Goal: Find specific page/section: Find specific page/section

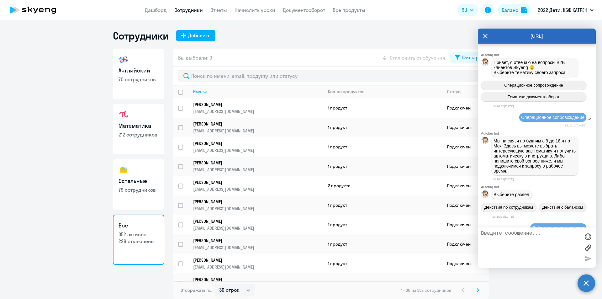
select select "30"
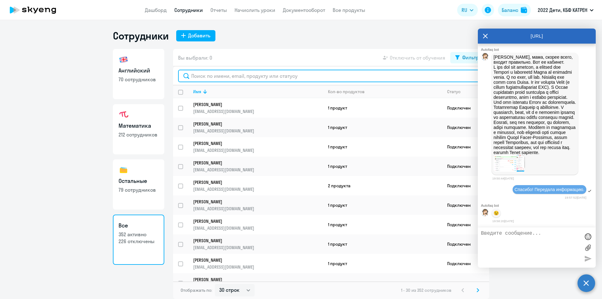
click at [226, 77] on input "text" at bounding box center [331, 76] width 306 height 13
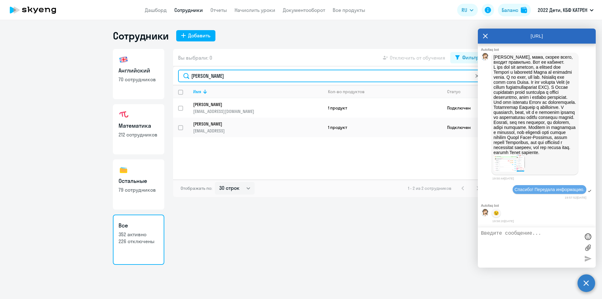
type input "[PERSON_NAME]"
drag, startPoint x: 203, startPoint y: 77, endPoint x: 177, endPoint y: 70, distance: 27.5
click at [183, 75] on input "[PERSON_NAME]" at bounding box center [331, 76] width 306 height 13
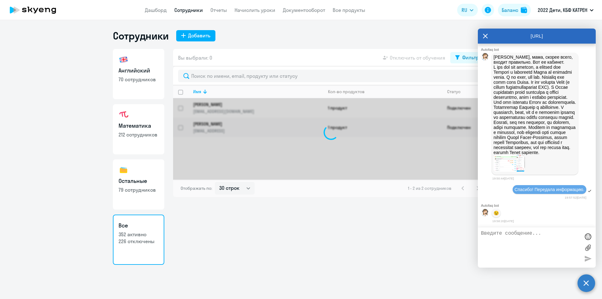
click at [54, 178] on ng-component "Сотрудники Добавить Английский 70 сотрудников Математика 212 сотрудников Осталь…" at bounding box center [301, 146] width 602 height 235
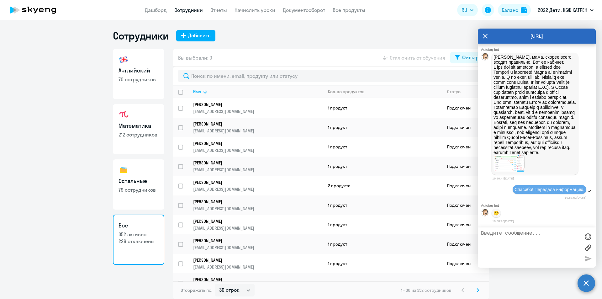
click at [486, 37] on icon at bounding box center [485, 36] width 5 height 5
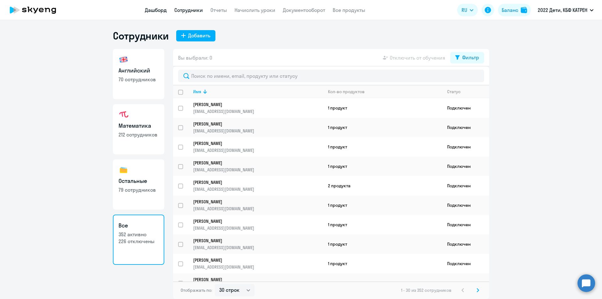
click at [155, 8] on link "Дашборд" at bounding box center [156, 10] width 22 height 6
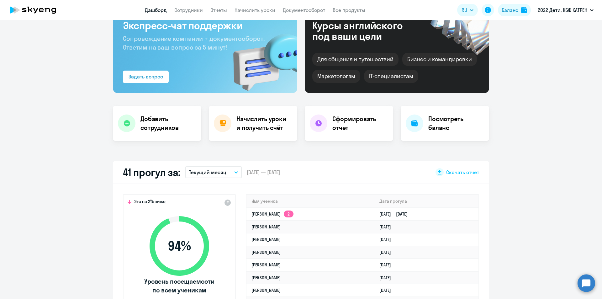
scroll to position [63, 0]
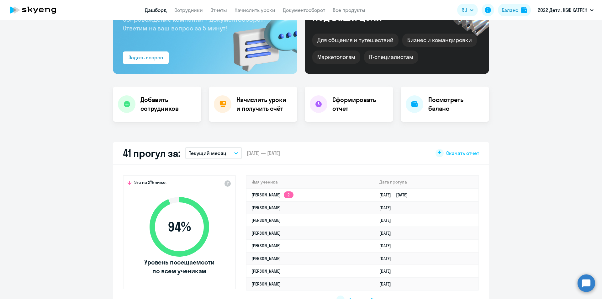
select select "30"
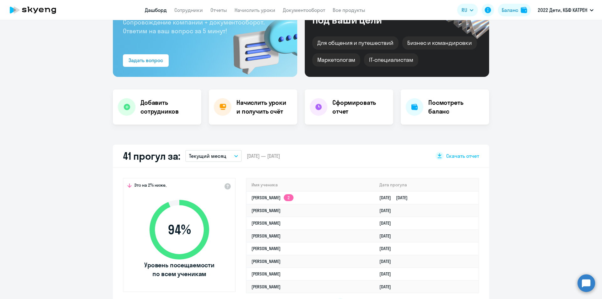
scroll to position [0, 0]
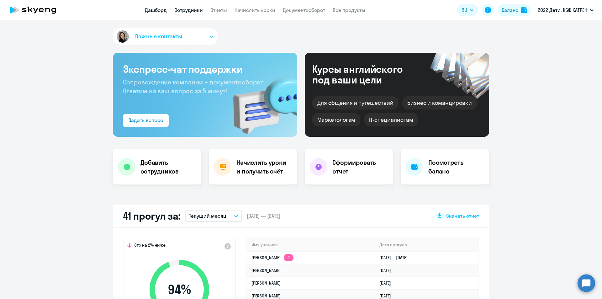
click at [194, 12] on link "Сотрудники" at bounding box center [188, 10] width 29 height 6
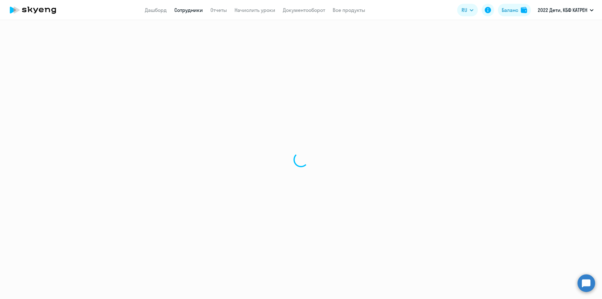
select select "30"
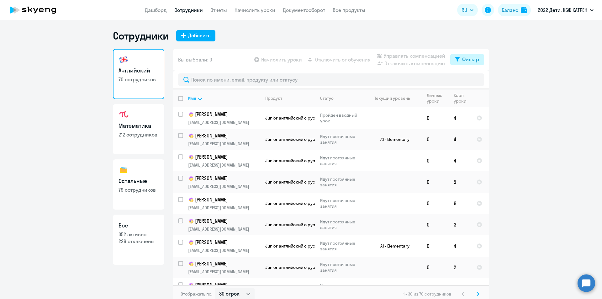
click at [469, 61] on div "Фильтр" at bounding box center [470, 60] width 17 height 8
click at [475, 80] on span at bounding box center [471, 80] width 11 height 6
click at [466, 80] on input "checkbox" at bounding box center [466, 80] width 0 height 0
checkbox input "true"
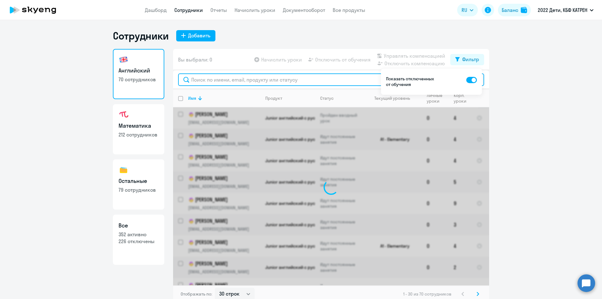
click at [227, 78] on input "text" at bounding box center [331, 79] width 306 height 13
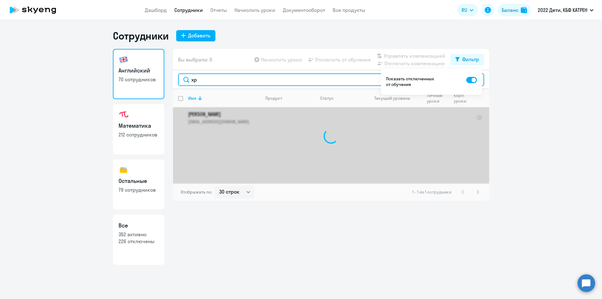
type input "х"
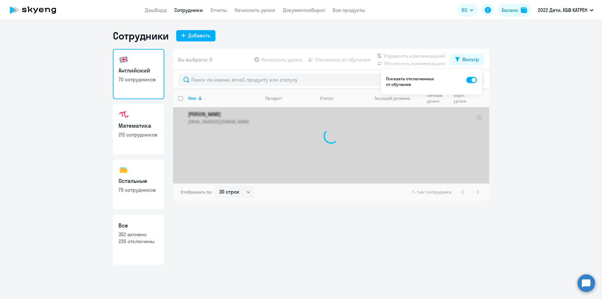
click at [467, 80] on span at bounding box center [471, 80] width 11 height 6
click at [466, 80] on input "checkbox" at bounding box center [466, 80] width 0 height 0
checkbox input "false"
click at [276, 239] on div "Вы выбрали: 0 Начислить уроки Отключить от обучения Управлять компенсацией Откл…" at bounding box center [331, 157] width 316 height 216
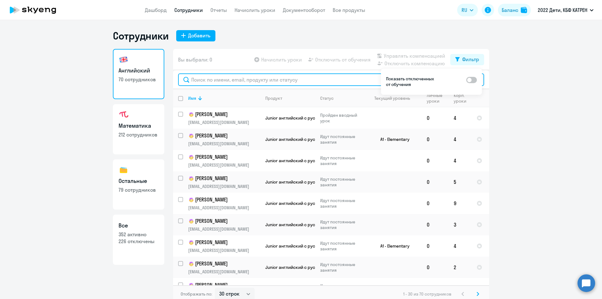
click at [216, 79] on input "text" at bounding box center [331, 79] width 306 height 13
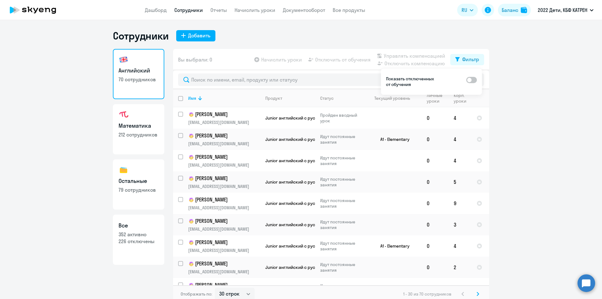
click at [125, 227] on h3 "Все" at bounding box center [139, 225] width 40 height 8
select select "30"
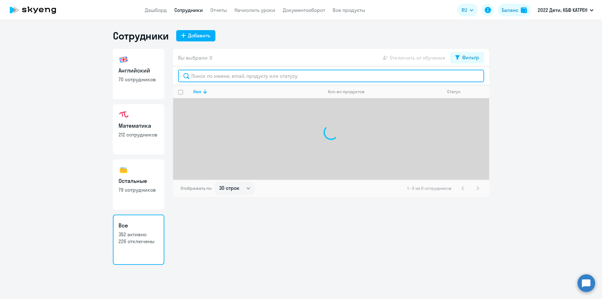
click at [230, 76] on input "text" at bounding box center [331, 76] width 306 height 13
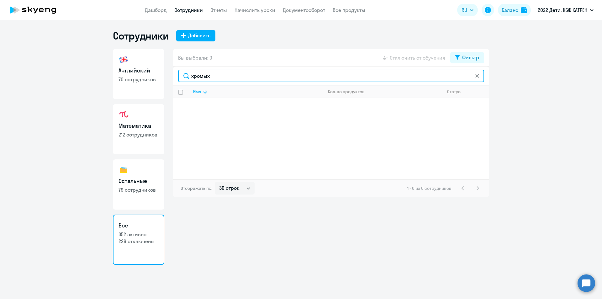
type input "хромых"
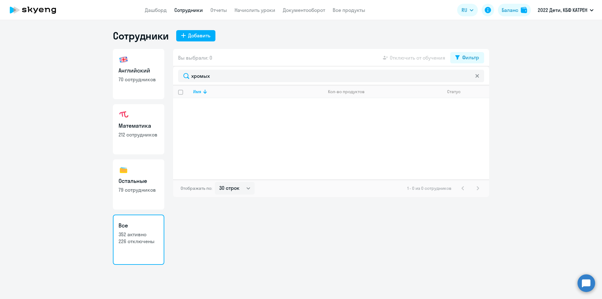
click at [245, 234] on div "Вы выбрали: 0 Отключить от обучения Фильтр хромых Имя Кол-во продуктов Статус О…" at bounding box center [331, 157] width 316 height 216
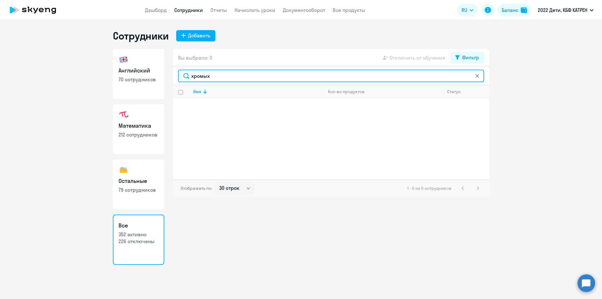
drag, startPoint x: 215, startPoint y: 74, endPoint x: 187, endPoint y: 79, distance: 29.1
click at [187, 79] on input "хромых" at bounding box center [331, 76] width 306 height 13
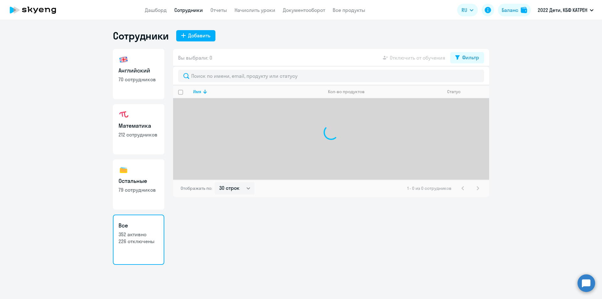
click at [233, 252] on div "Вы выбрали: 0 Отключить от обучения Фильтр Имя Кол-во продуктов Статус Отобража…" at bounding box center [331, 157] width 316 height 216
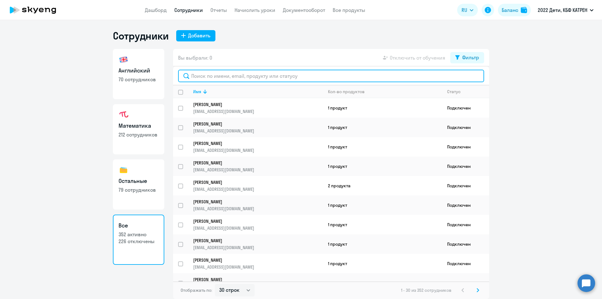
click at [208, 77] on input "text" at bounding box center [331, 76] width 306 height 13
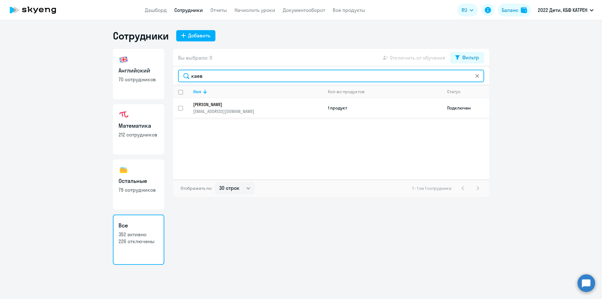
type input "каев"
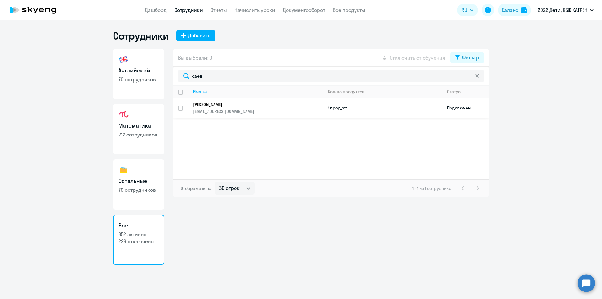
click at [213, 107] on p "[PERSON_NAME]" at bounding box center [253, 105] width 121 height 6
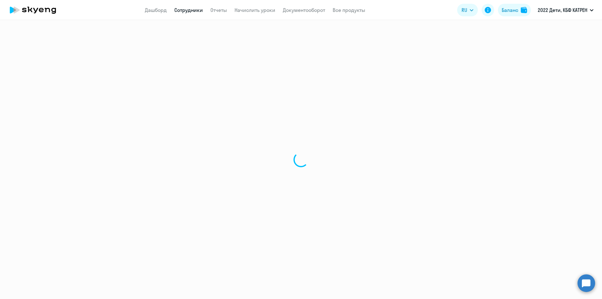
select select "others"
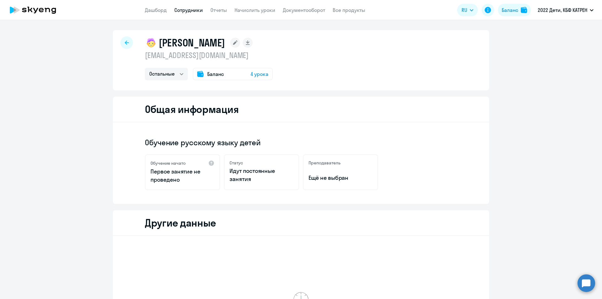
click at [194, 9] on link "Сотрудники" at bounding box center [188, 10] width 29 height 6
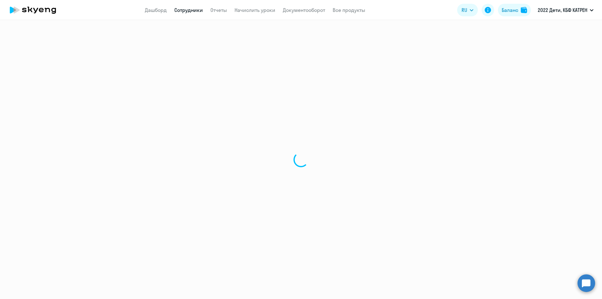
select select "30"
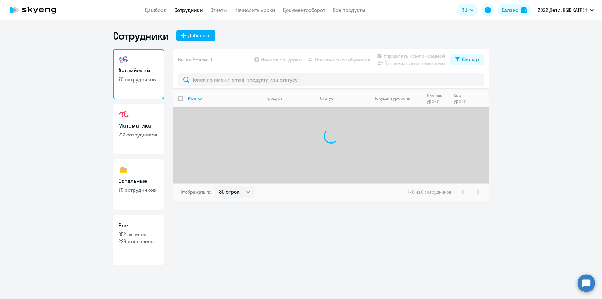
drag, startPoint x: 137, startPoint y: 237, endPoint x: 138, endPoint y: 234, distance: 3.7
click at [137, 238] on link "Все 352 активно 226 отключены" at bounding box center [138, 240] width 51 height 50
select select "30"
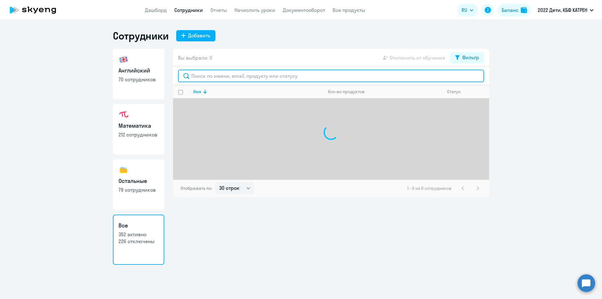
click at [237, 77] on input "text" at bounding box center [331, 76] width 306 height 13
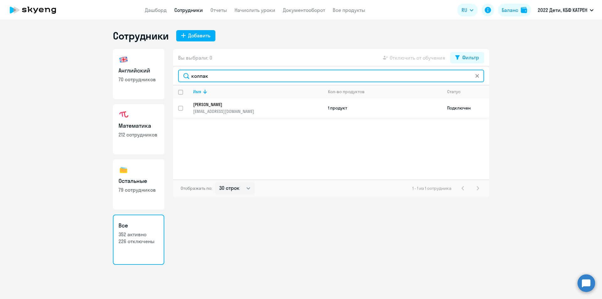
type input "колпак"
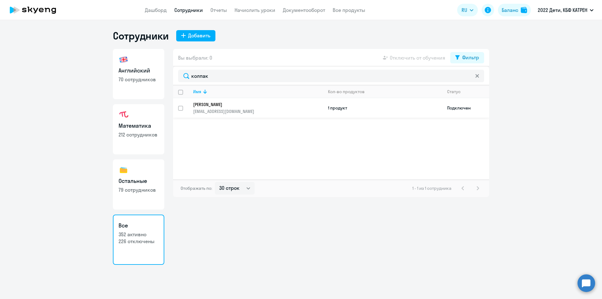
click at [228, 106] on p "[PERSON_NAME]" at bounding box center [253, 105] width 121 height 6
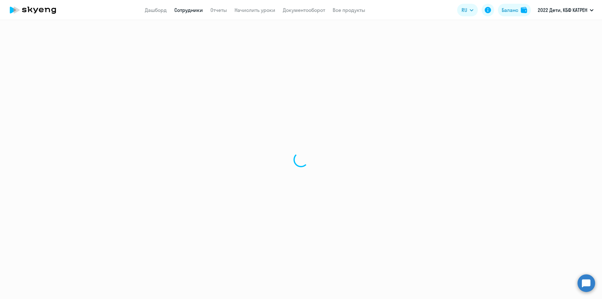
select select "math"
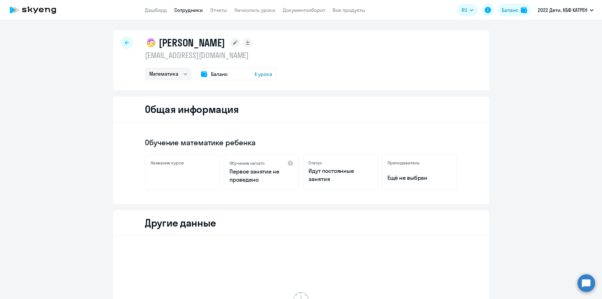
click at [182, 10] on link "Сотрудники" at bounding box center [188, 10] width 29 height 6
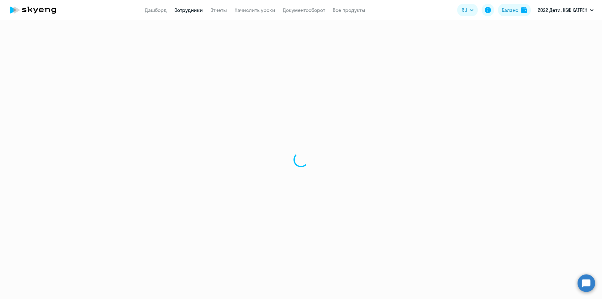
select select "30"
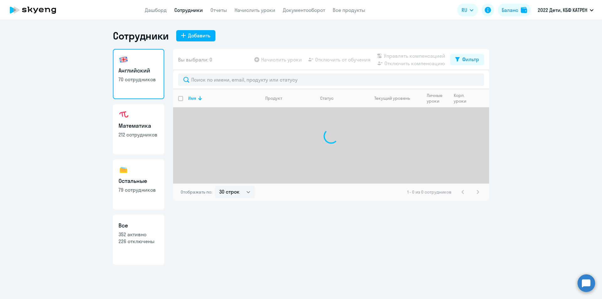
click at [145, 235] on p "352 активно" at bounding box center [139, 234] width 40 height 7
select select "30"
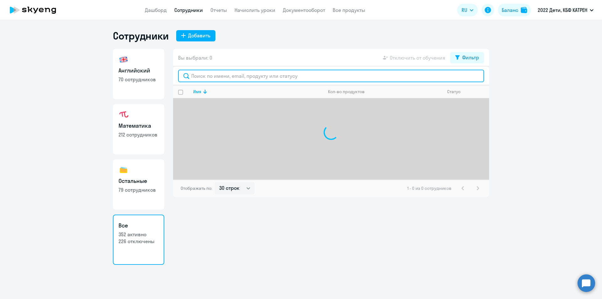
click at [243, 74] on input "text" at bounding box center [331, 76] width 306 height 13
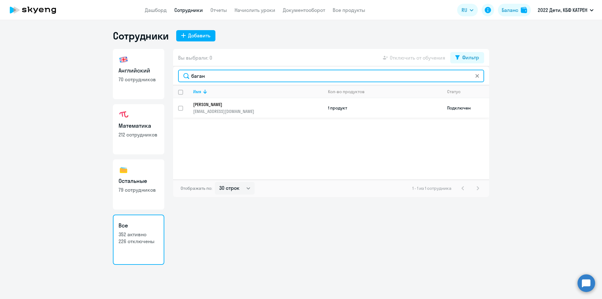
type input "баган"
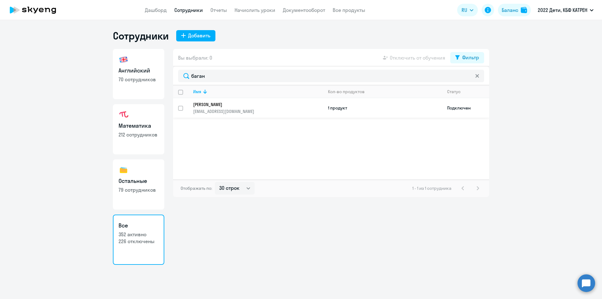
click at [235, 105] on p "[PERSON_NAME]" at bounding box center [253, 105] width 121 height 6
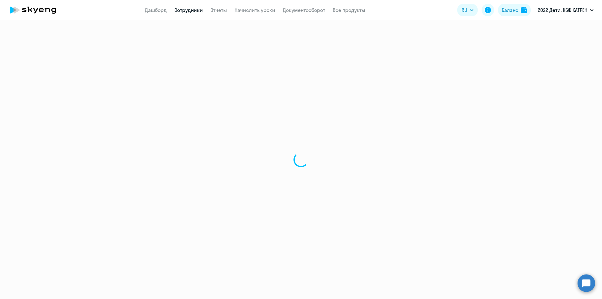
select select "math"
